Goal: Browse casually

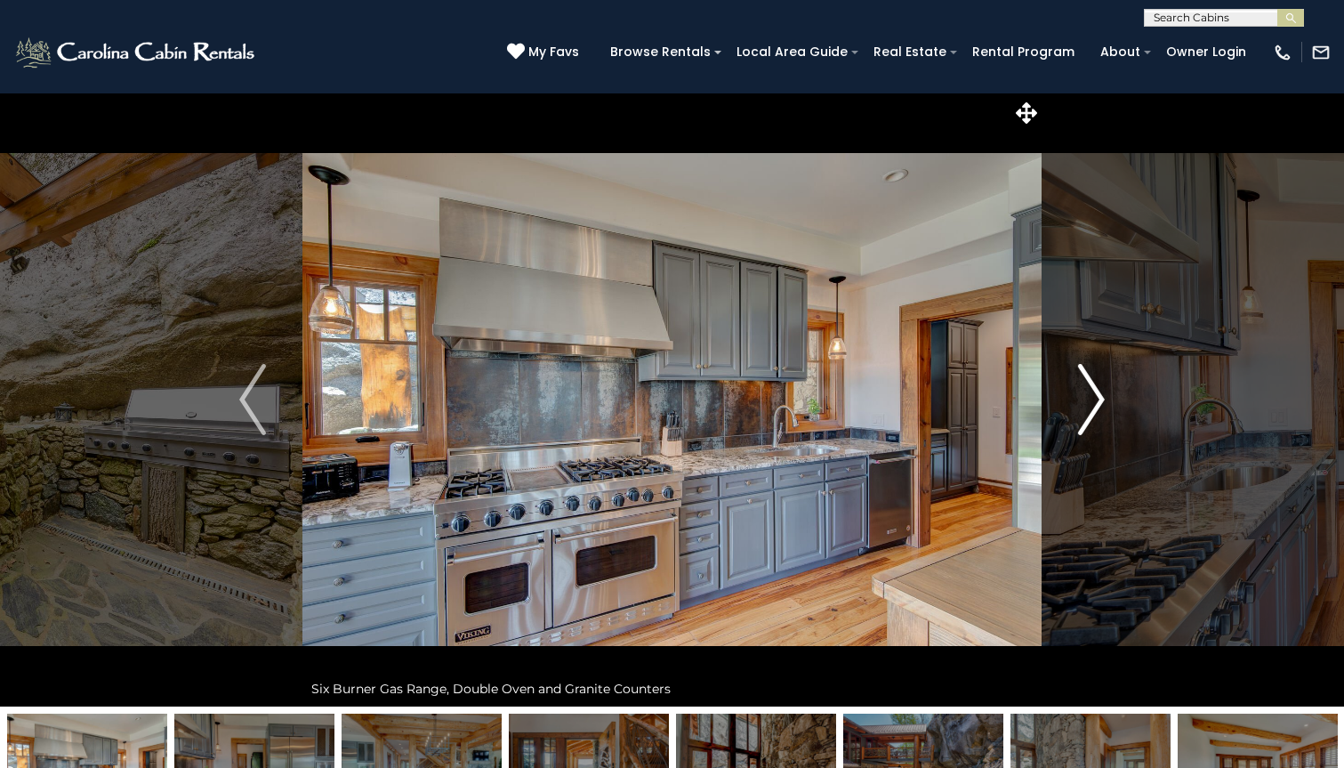
click at [1098, 389] on img "Next" at bounding box center [1091, 399] width 27 height 71
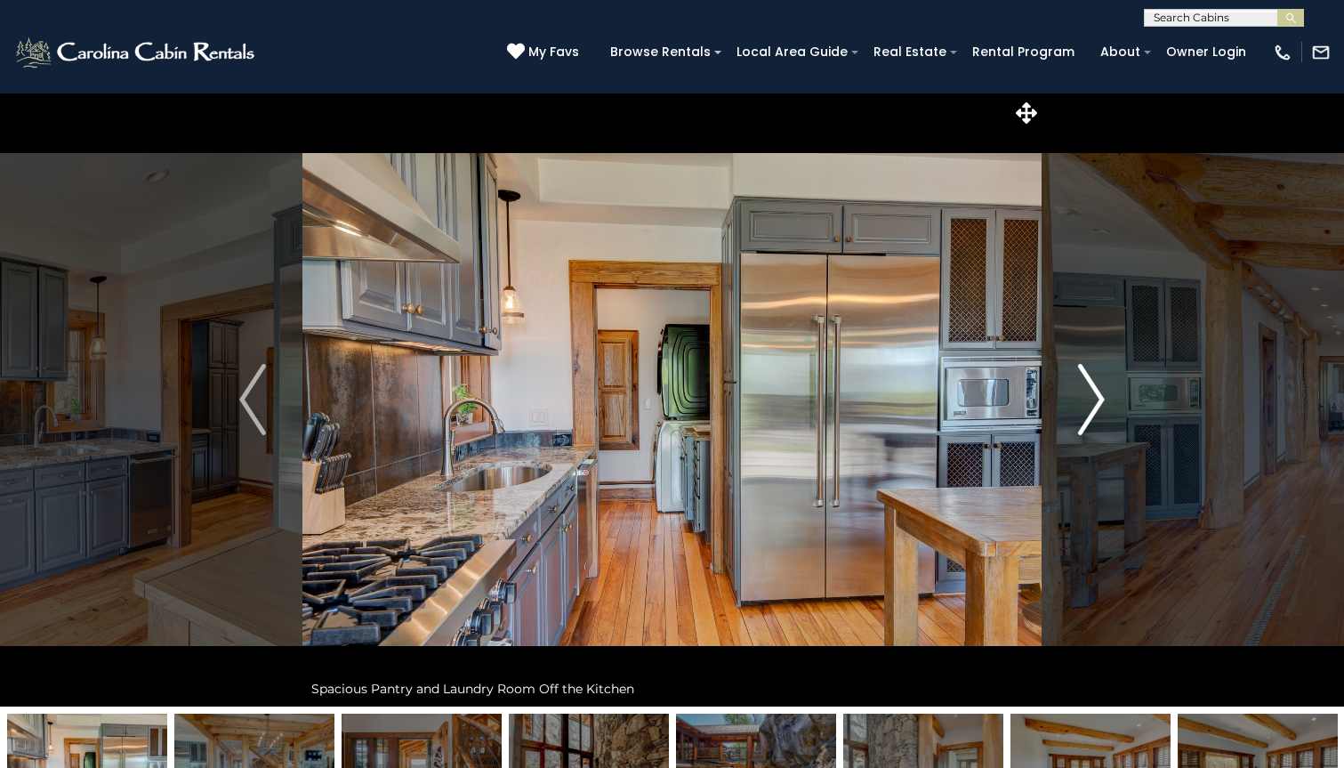
click at [1098, 389] on img "Next" at bounding box center [1091, 399] width 27 height 71
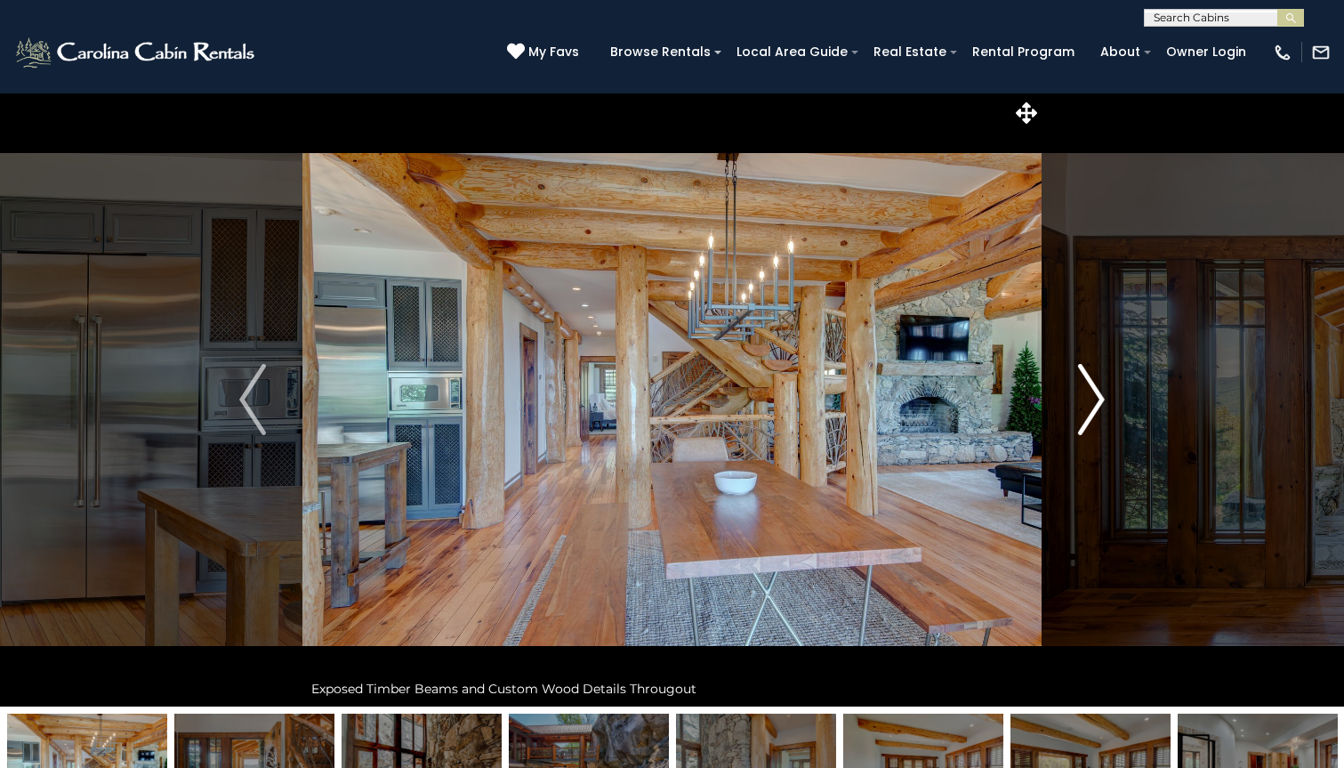
click at [1090, 389] on img "Next" at bounding box center [1091, 399] width 27 height 71
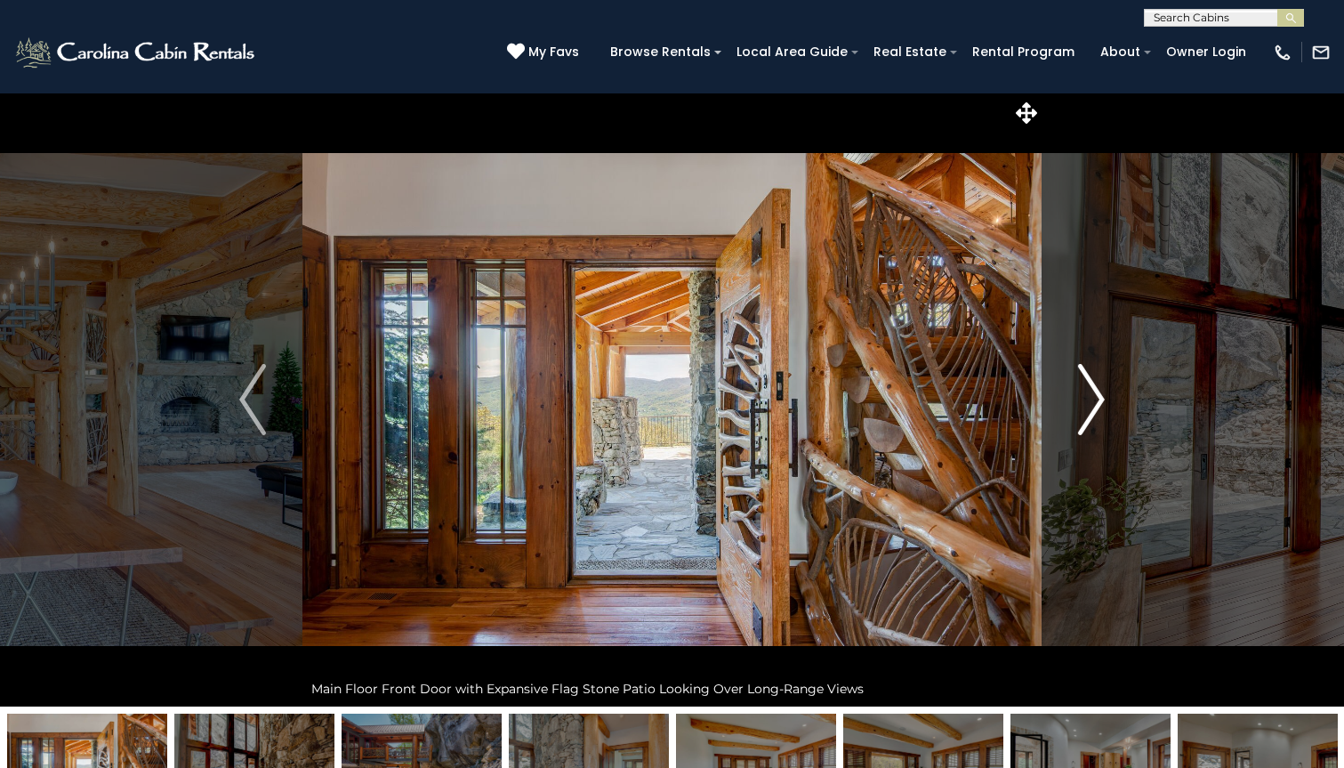
click at [1090, 389] on img "Next" at bounding box center [1091, 399] width 27 height 71
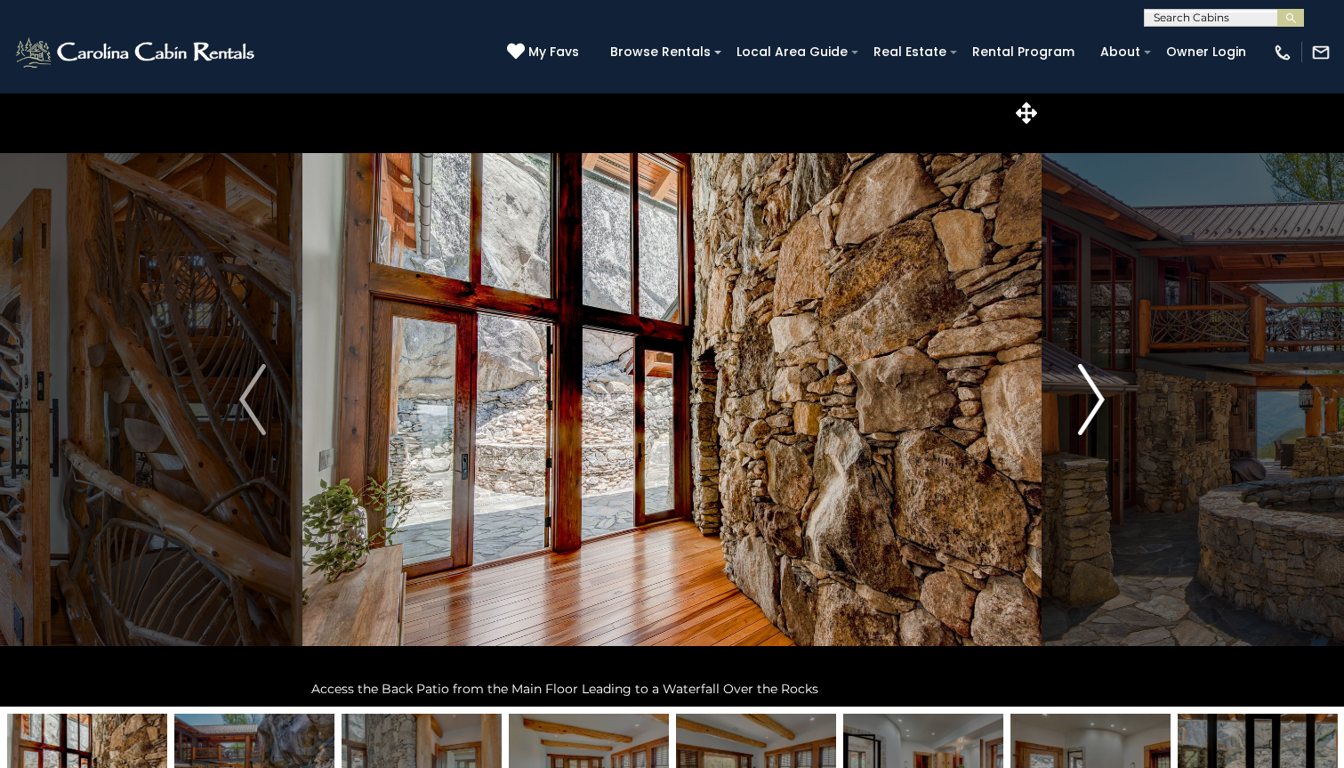
click at [1090, 389] on img "Next" at bounding box center [1091, 399] width 27 height 71
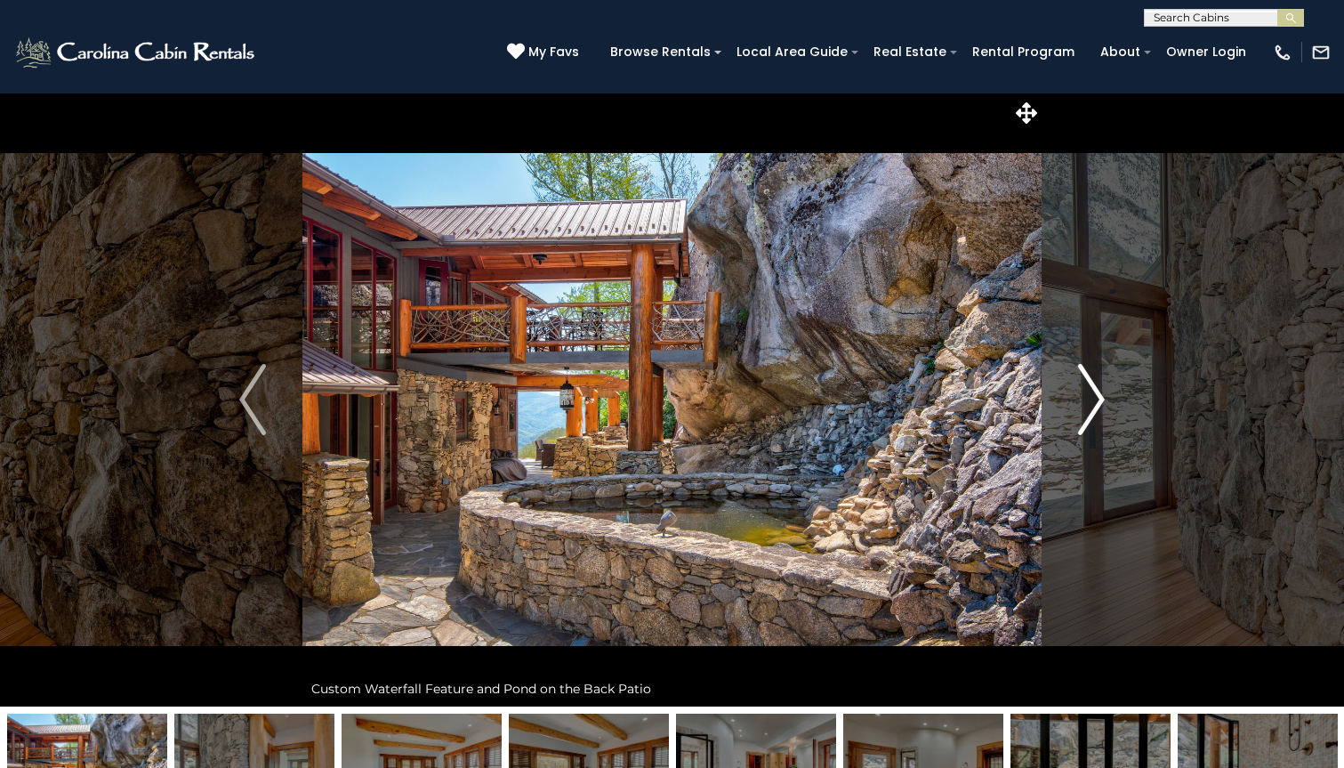
click at [1090, 389] on img "Next" at bounding box center [1091, 399] width 27 height 71
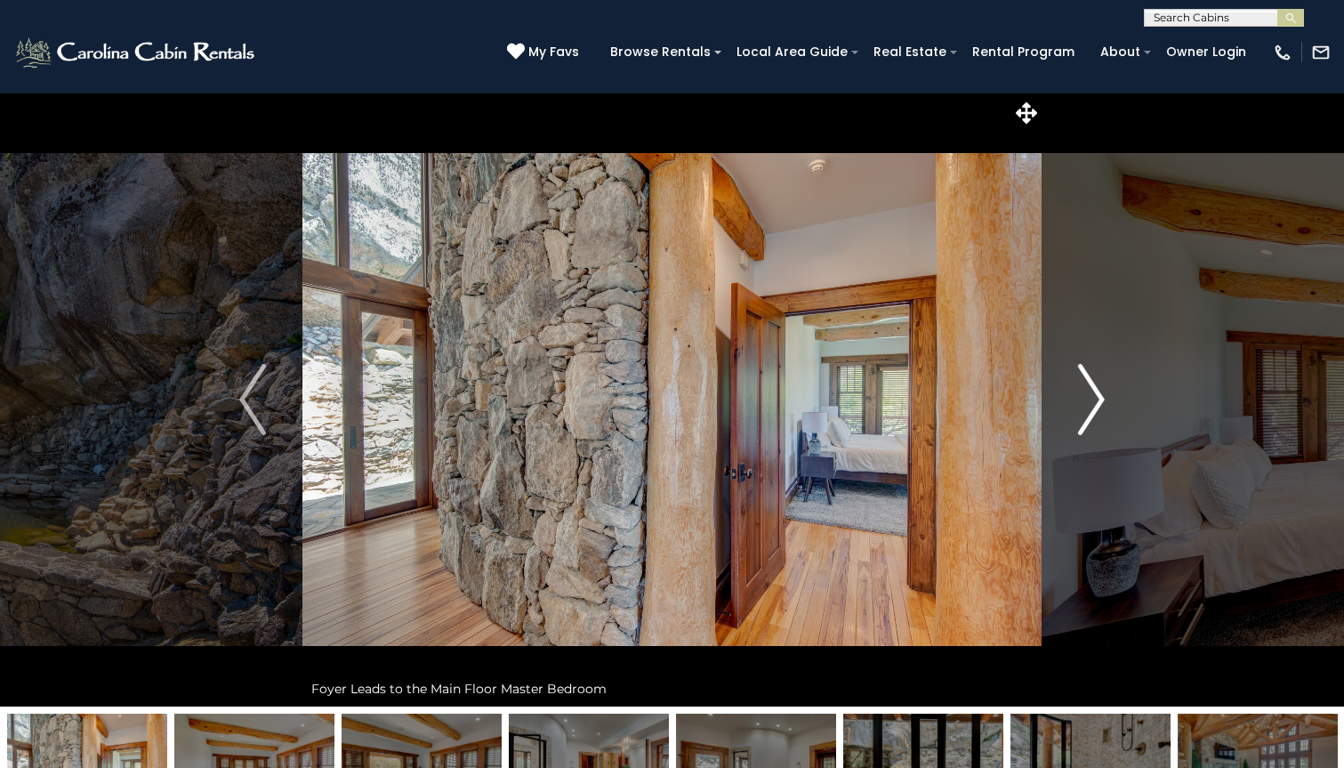
click at [1090, 389] on img "Next" at bounding box center [1091, 399] width 27 height 71
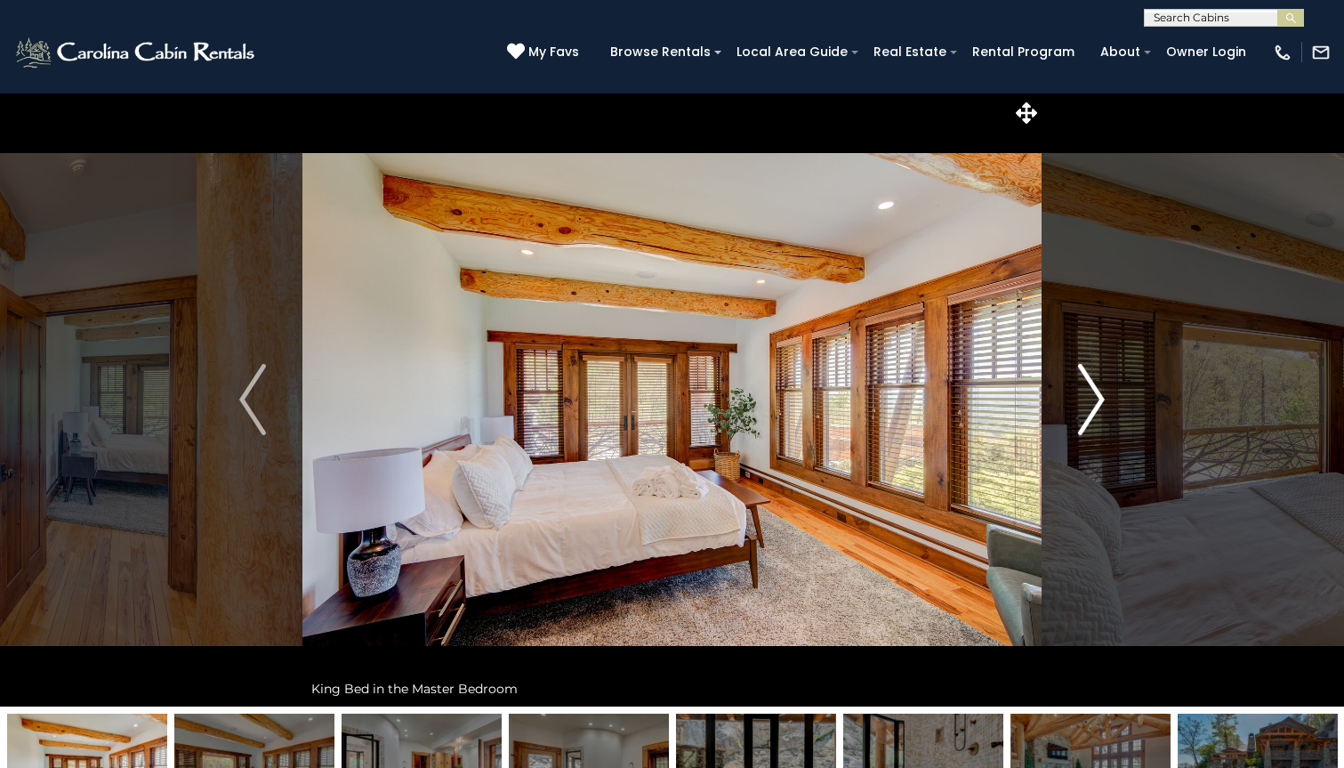
click at [1090, 389] on img "Next" at bounding box center [1091, 399] width 27 height 71
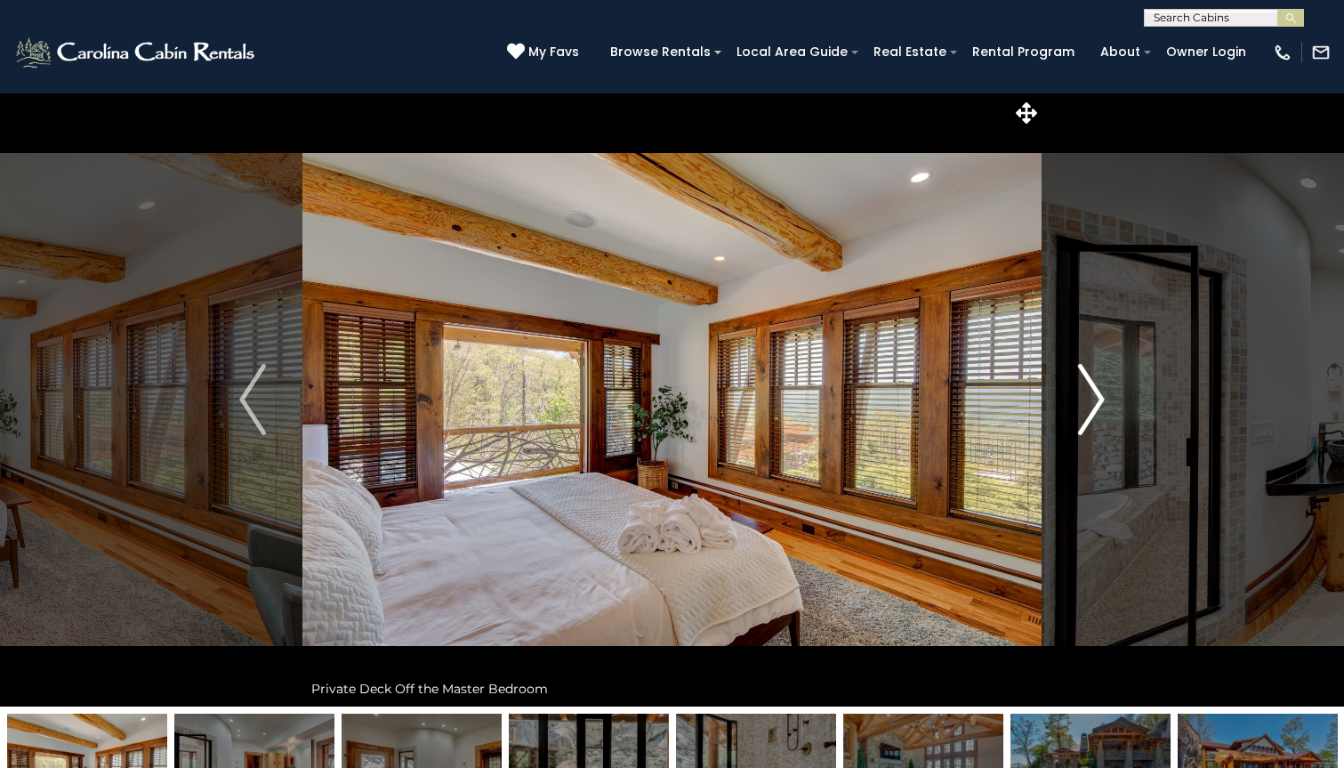
click at [1090, 389] on img "Next" at bounding box center [1091, 399] width 27 height 71
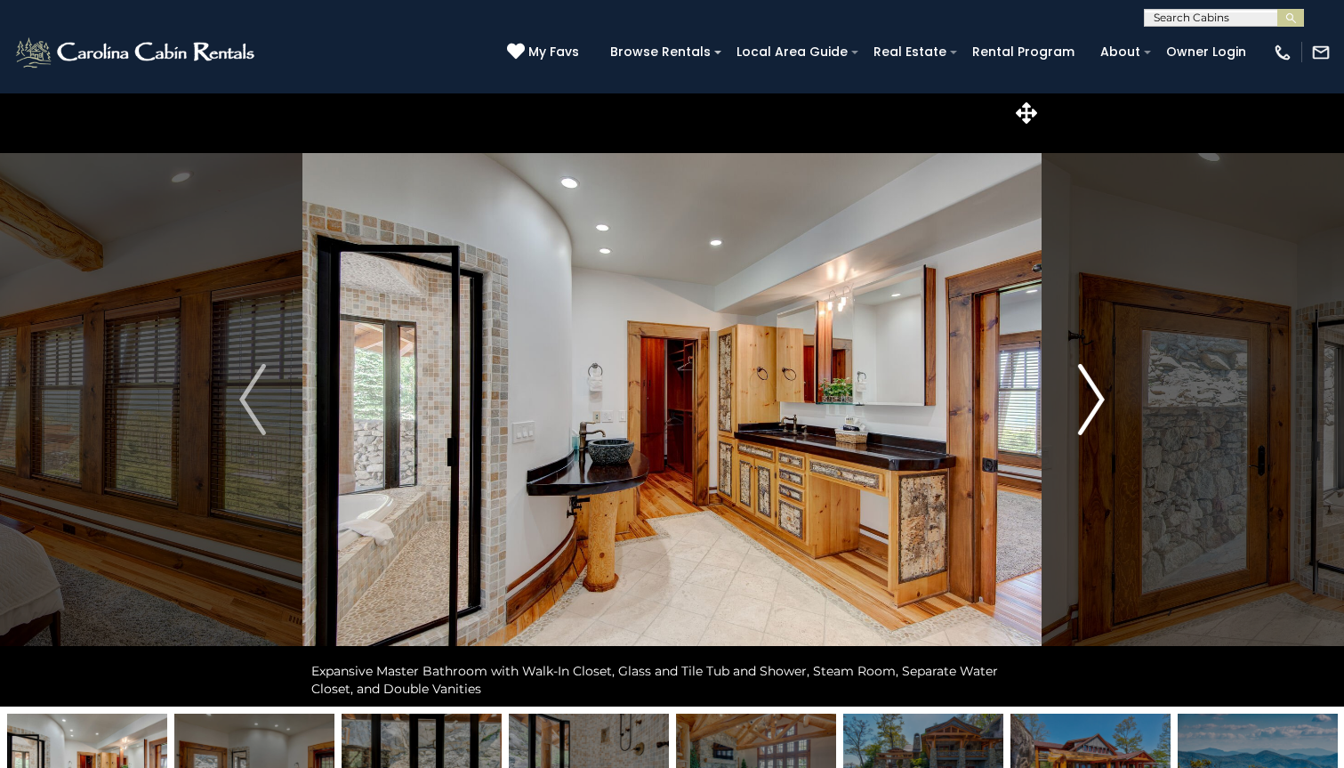
click at [1090, 389] on img "Next" at bounding box center [1091, 399] width 27 height 71
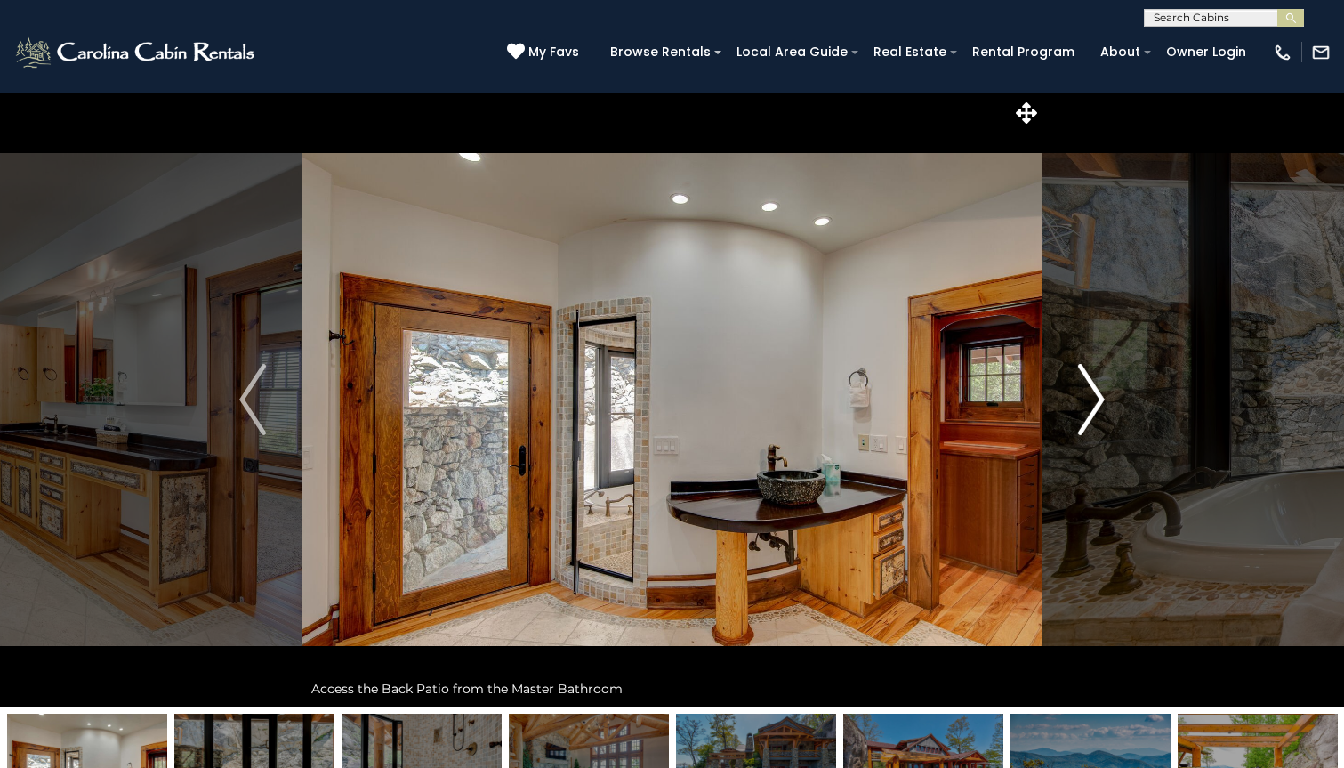
click at [1090, 389] on img "Next" at bounding box center [1091, 399] width 27 height 71
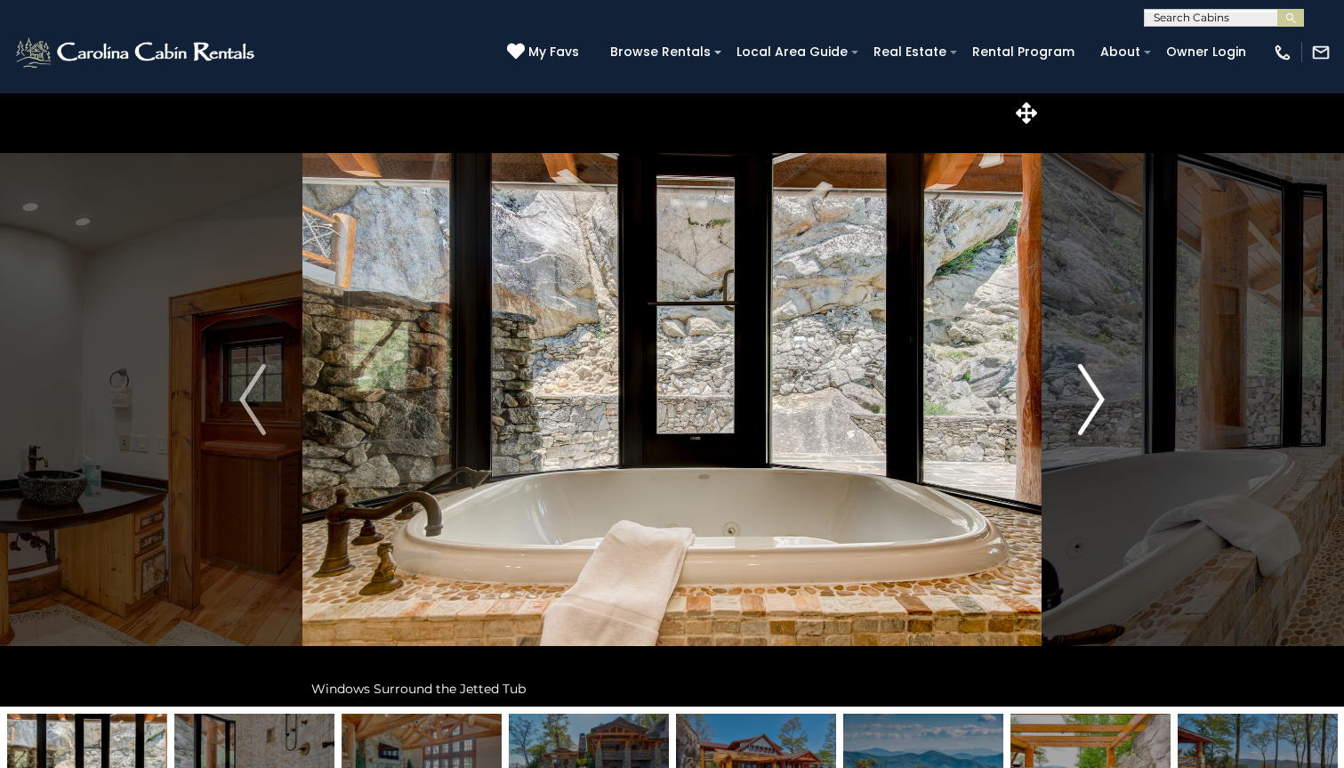
click at [1090, 389] on img "Next" at bounding box center [1091, 399] width 27 height 71
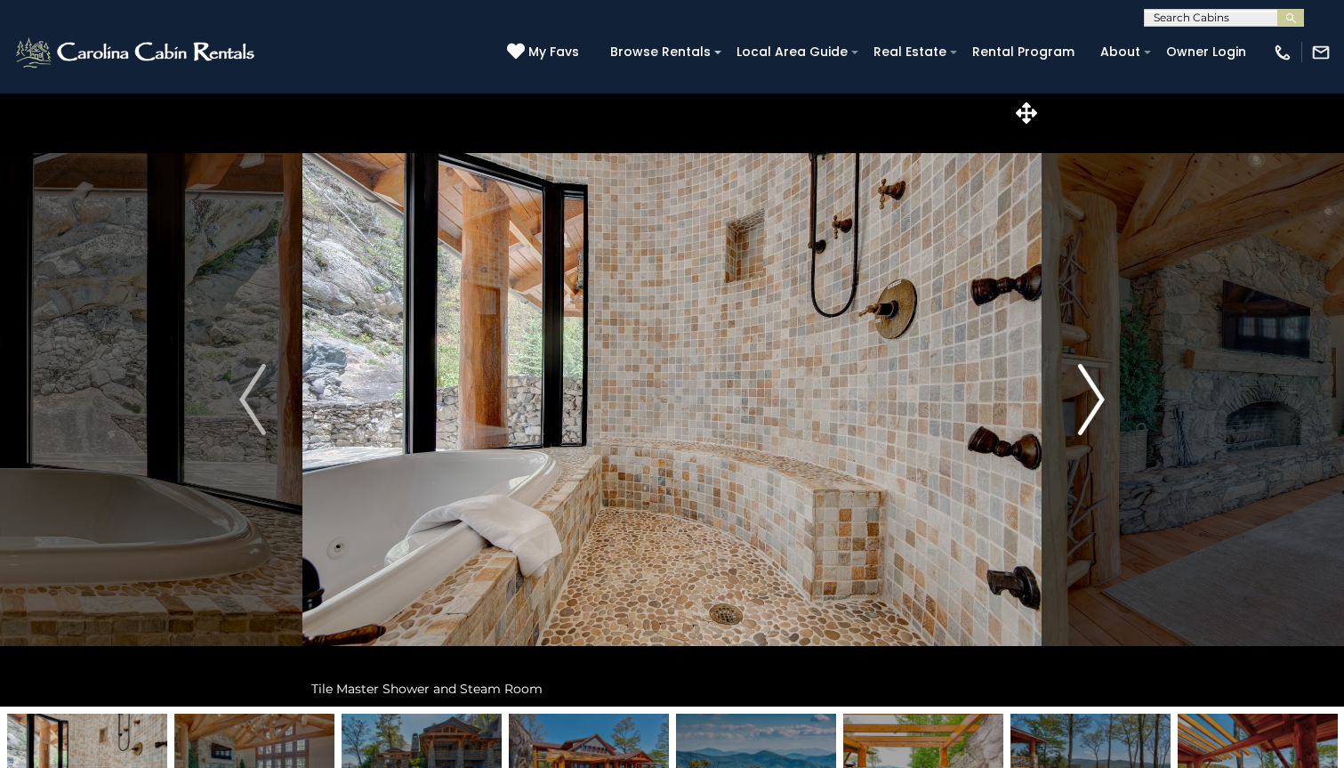
click at [1090, 389] on img "Next" at bounding box center [1091, 399] width 27 height 71
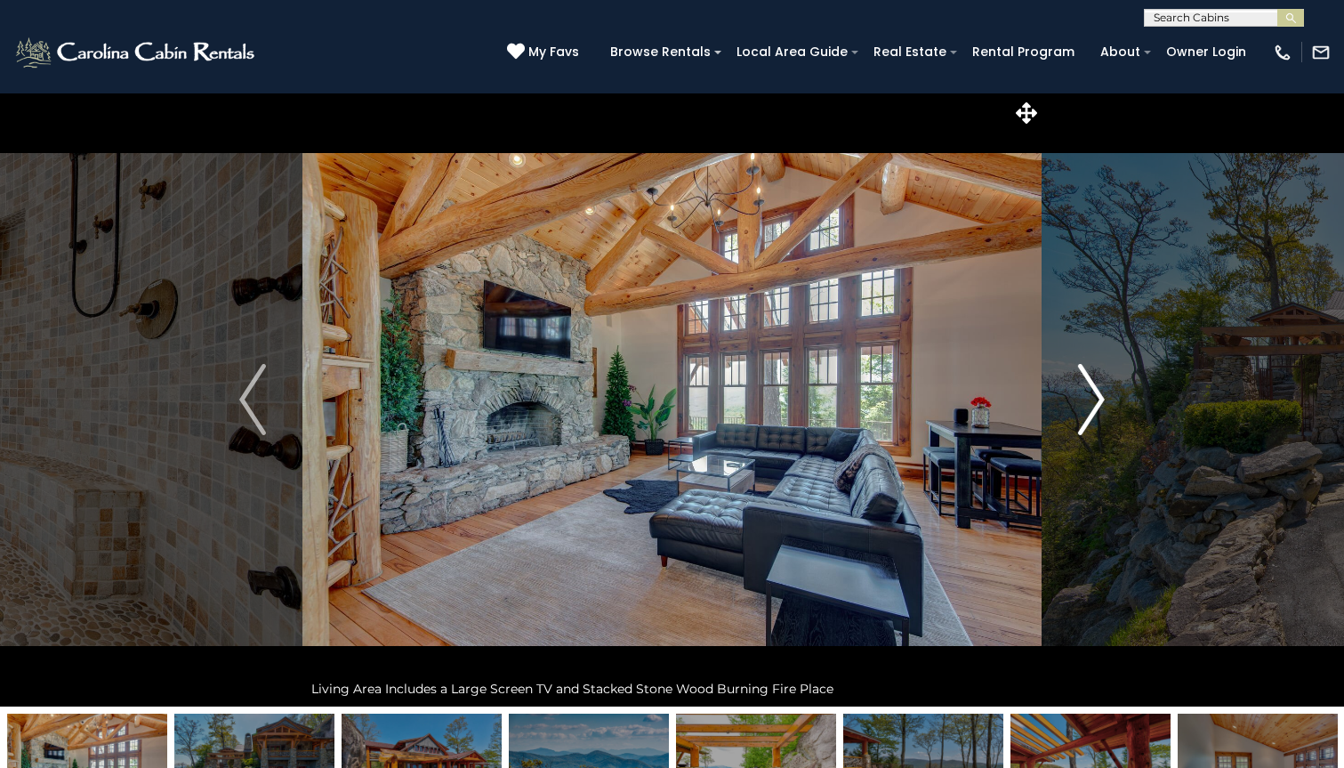
click at [1090, 389] on img "Next" at bounding box center [1091, 399] width 27 height 71
